Goal: Go to known website: Go to known website

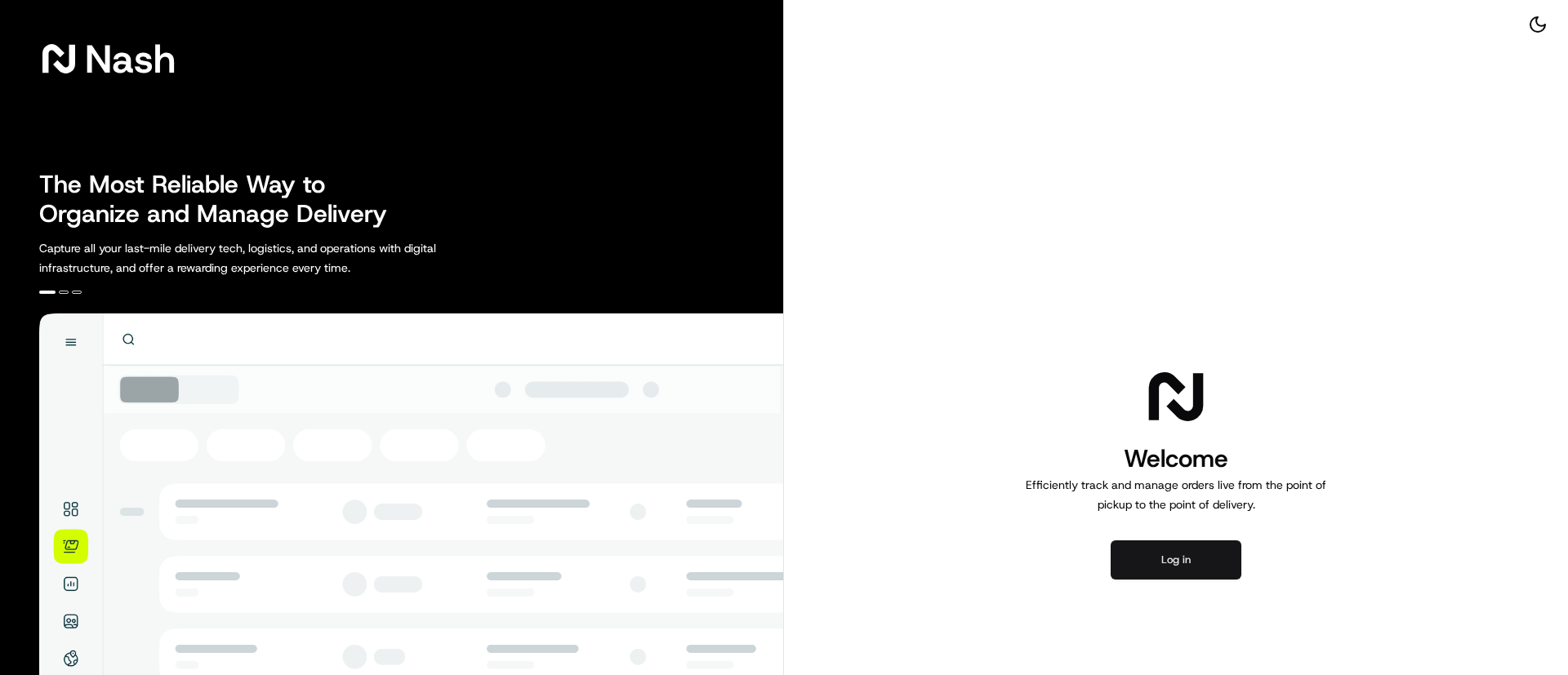
click at [1189, 565] on button "Log in" at bounding box center [1176, 560] width 131 height 39
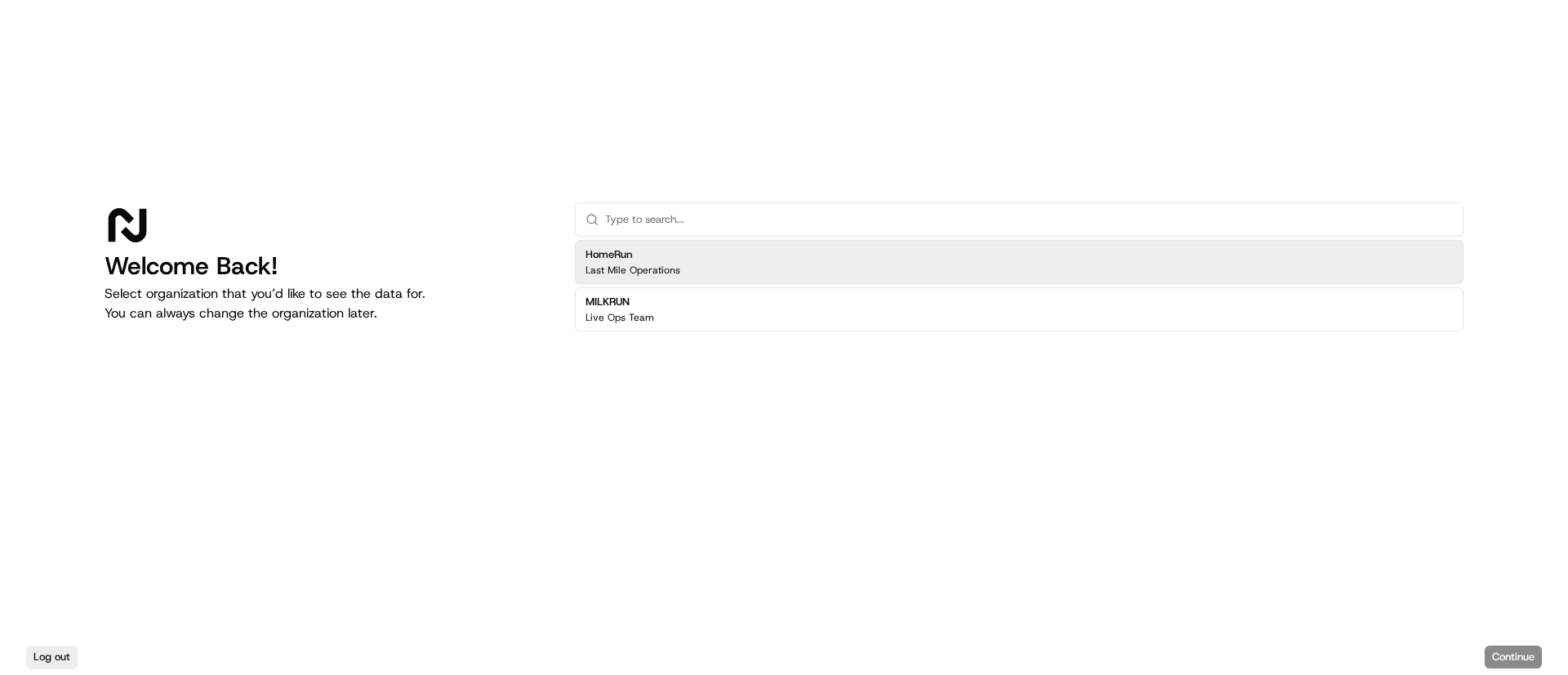
click at [714, 270] on div "HomeRun Last Mile Operations" at bounding box center [1019, 262] width 888 height 44
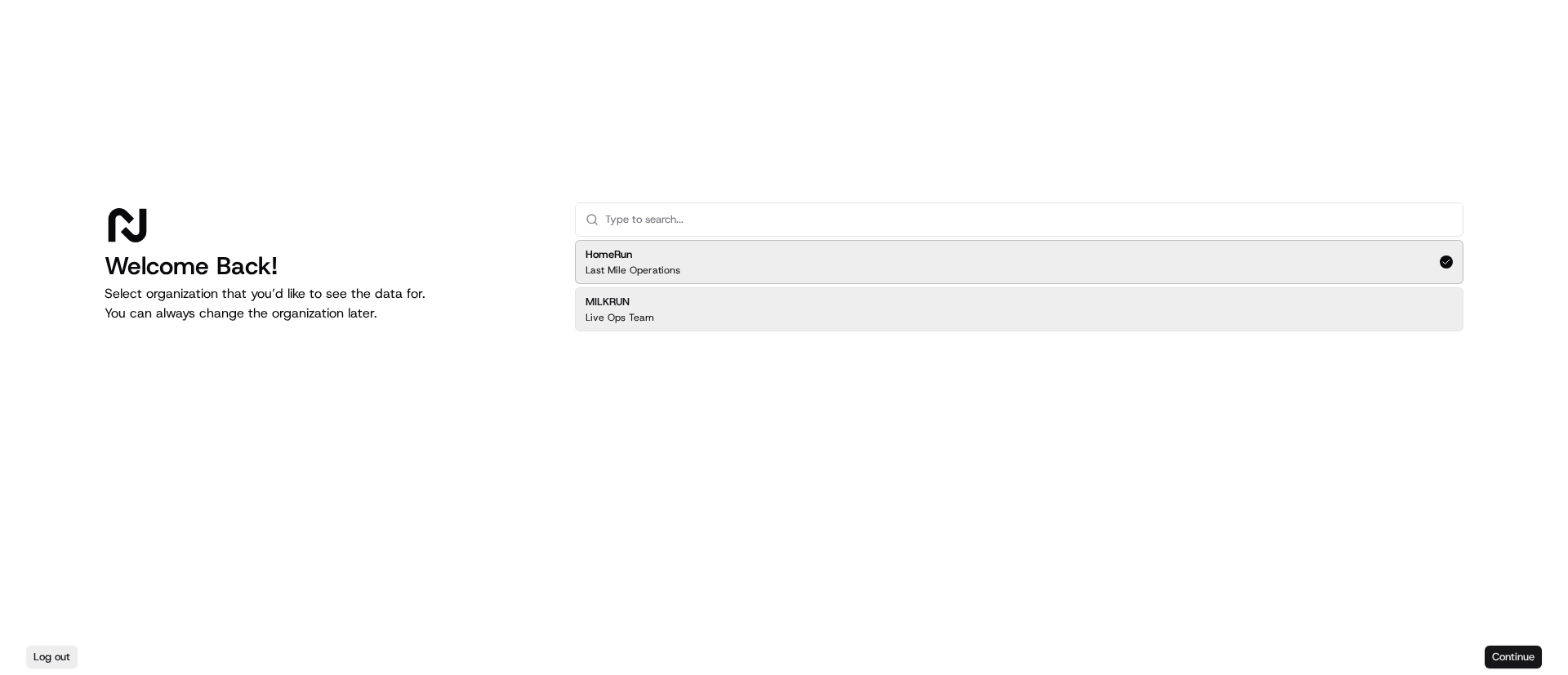
click at [1514, 656] on button "Continue" at bounding box center [1513, 657] width 57 height 23
